Goal: Ask a question

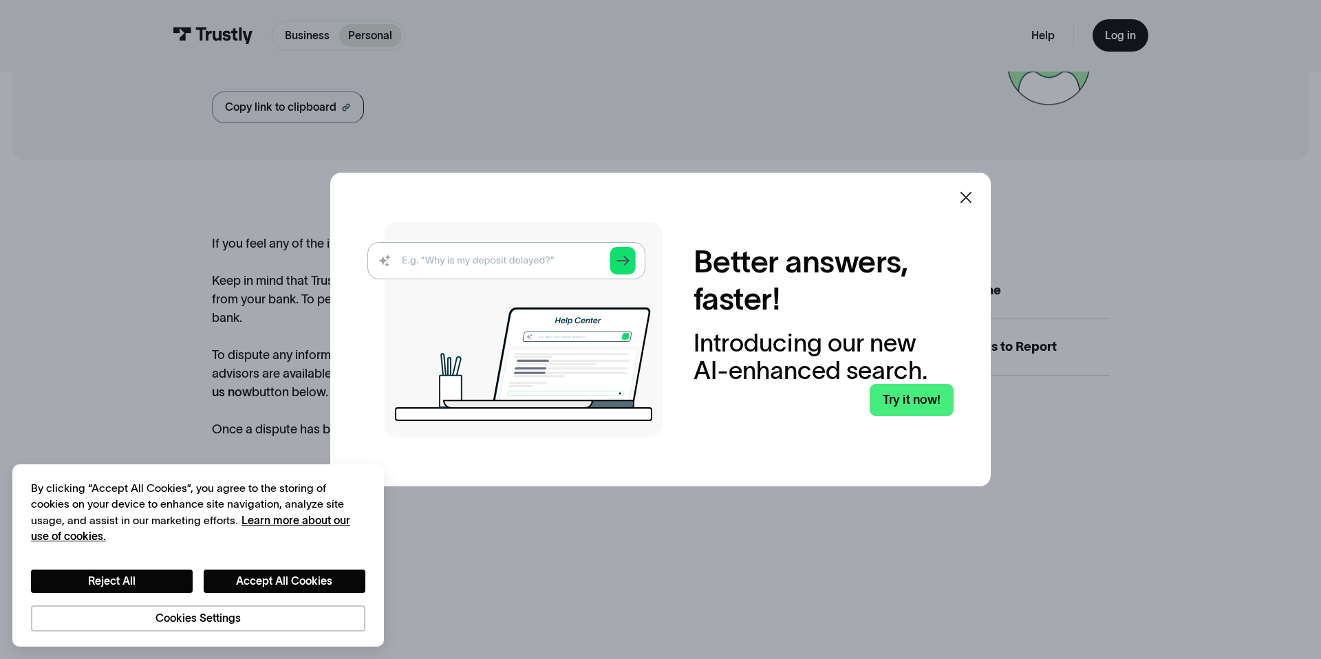
click at [969, 197] on icon at bounding box center [966, 197] width 17 height 17
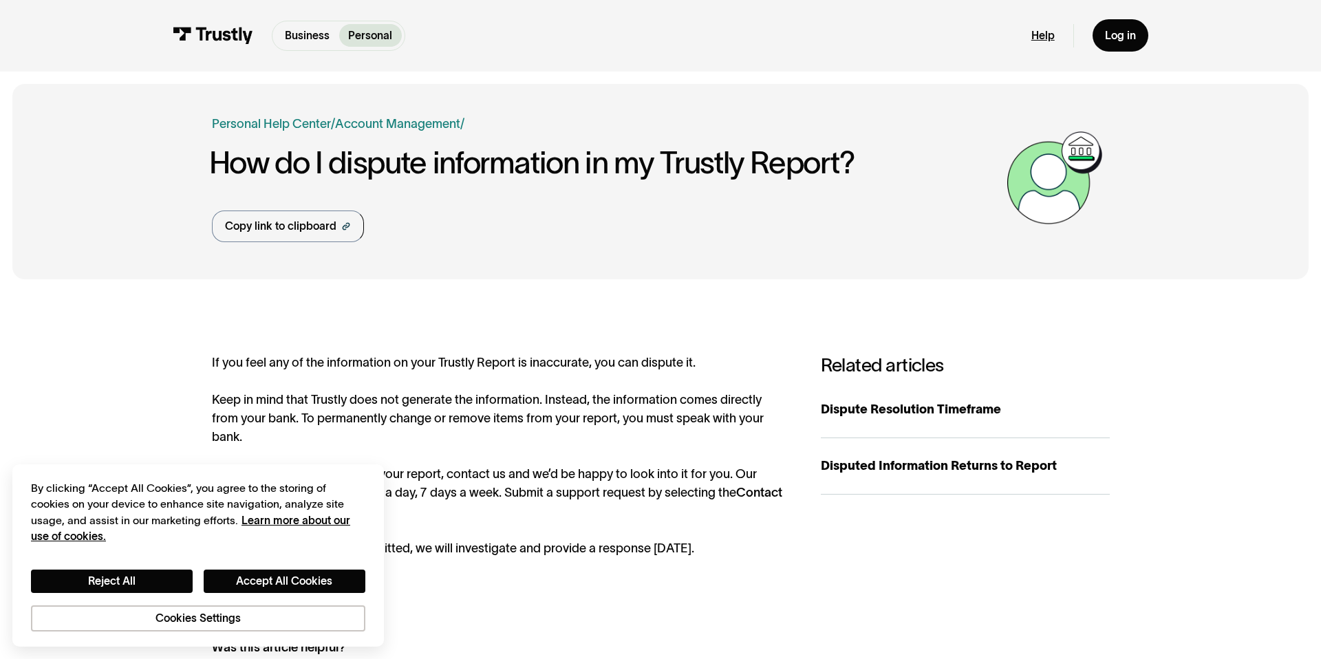
click at [1049, 37] on link "Help" at bounding box center [1042, 36] width 23 height 14
